Goal: Task Accomplishment & Management: Use online tool/utility

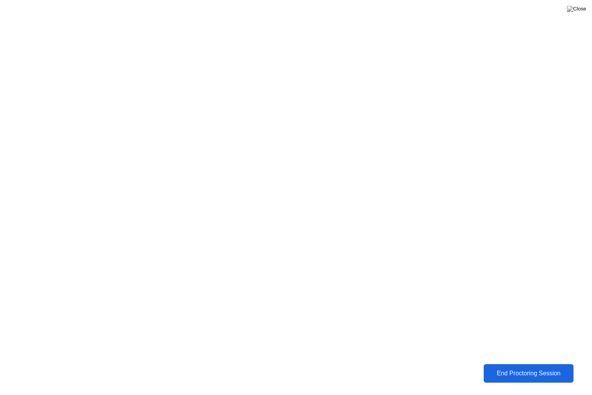
click at [537, 371] on div "End Proctoring Session" at bounding box center [528, 373] width 85 height 7
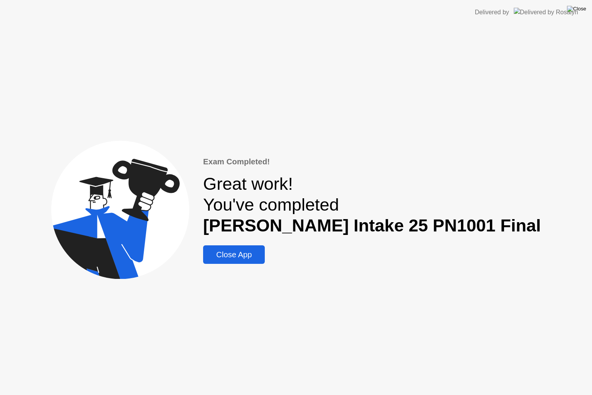
click at [582, 7] on img at bounding box center [576, 9] width 19 height 6
click at [263, 259] on div "Close App" at bounding box center [233, 254] width 57 height 9
